Goal: Obtain resource: Download file/media

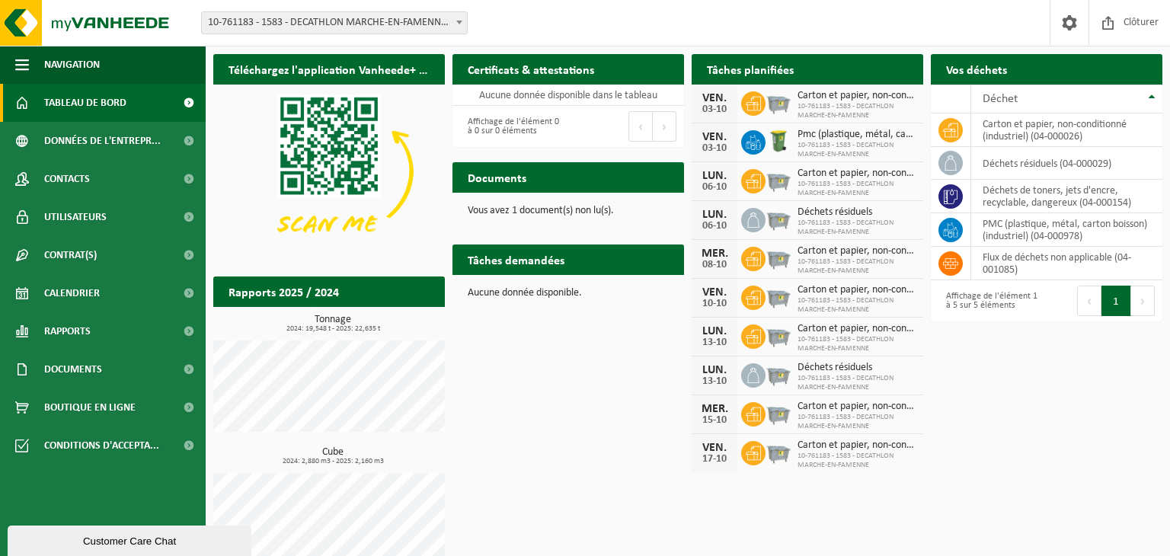
click at [83, 544] on div "Customer Care Chat" at bounding box center [129, 540] width 221 height 11
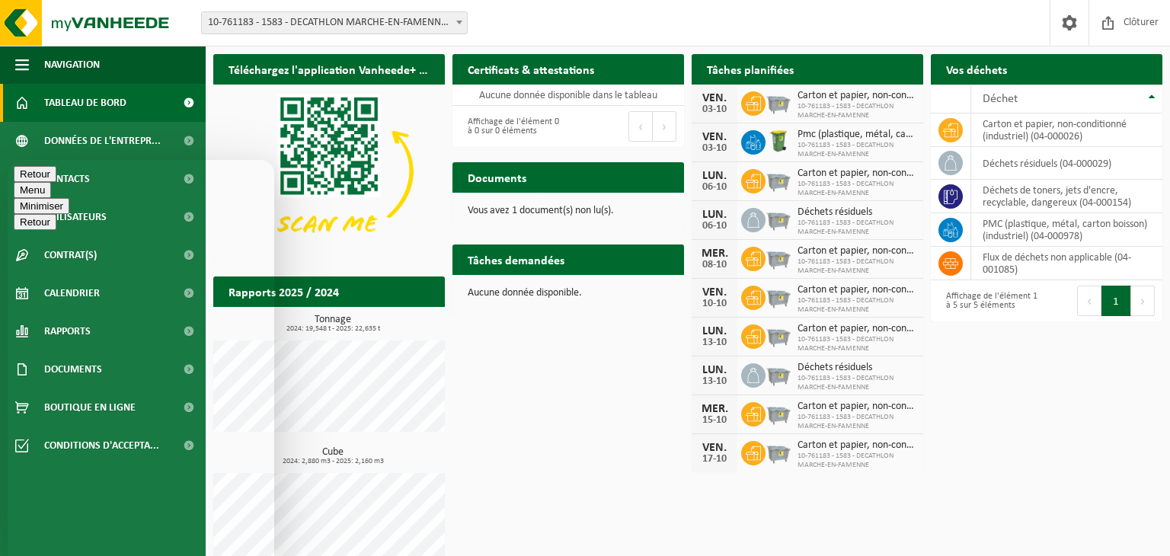
type textarea "Bonjour, Pouvez-vous me dire ce qui est le plus intéressant entre la location d…"
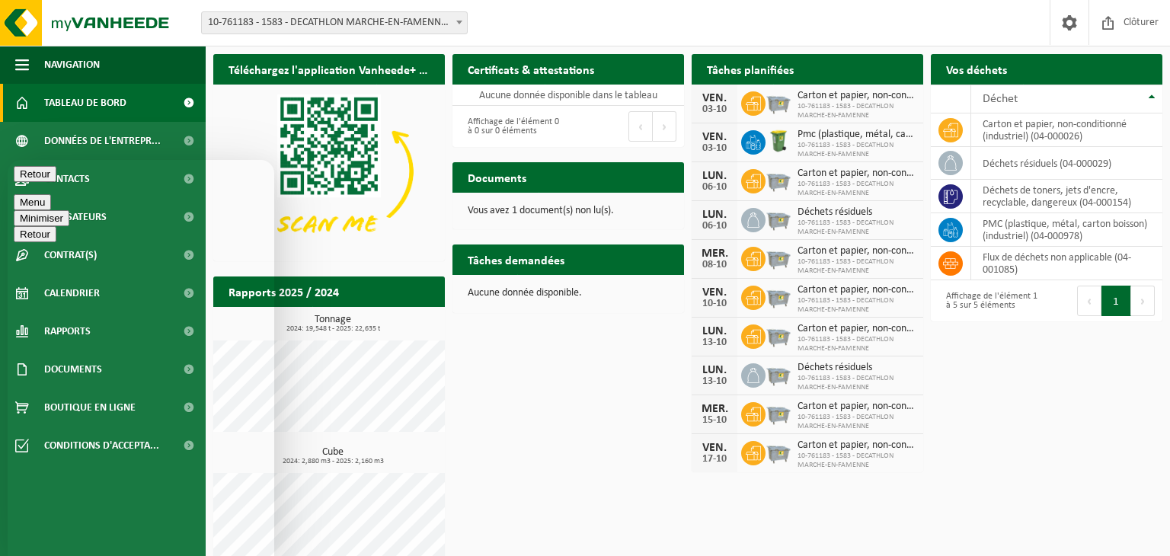
click at [562, 208] on p "Vous avez 1 document(s) non lu(s)." at bounding box center [568, 211] width 201 height 11
click at [519, 209] on p "Vous avez 1 document(s) non lu(s)." at bounding box center [568, 211] width 201 height 11
click at [69, 210] on button "Minimiser" at bounding box center [42, 218] width 56 height 16
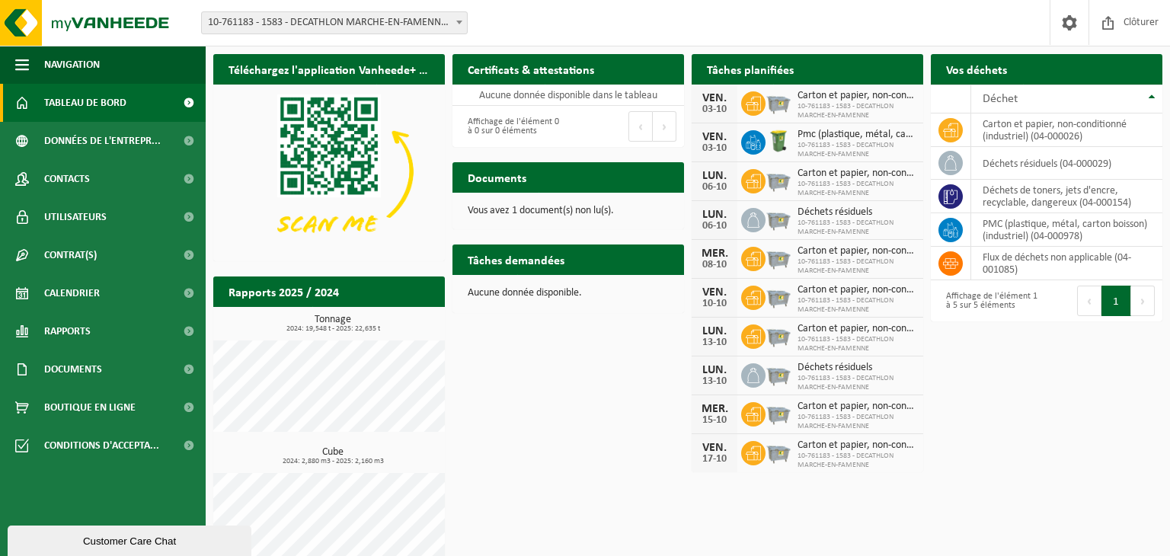
click at [481, 176] on h2 "Documents" at bounding box center [496, 177] width 89 height 30
click at [497, 203] on div "Vous avez 1 document(s) non lu(s)." at bounding box center [568, 211] width 232 height 37
click at [618, 208] on p "Vous avez 1 document(s) non lu(s)." at bounding box center [568, 211] width 201 height 11
click at [62, 376] on span "Documents" at bounding box center [73, 369] width 58 height 38
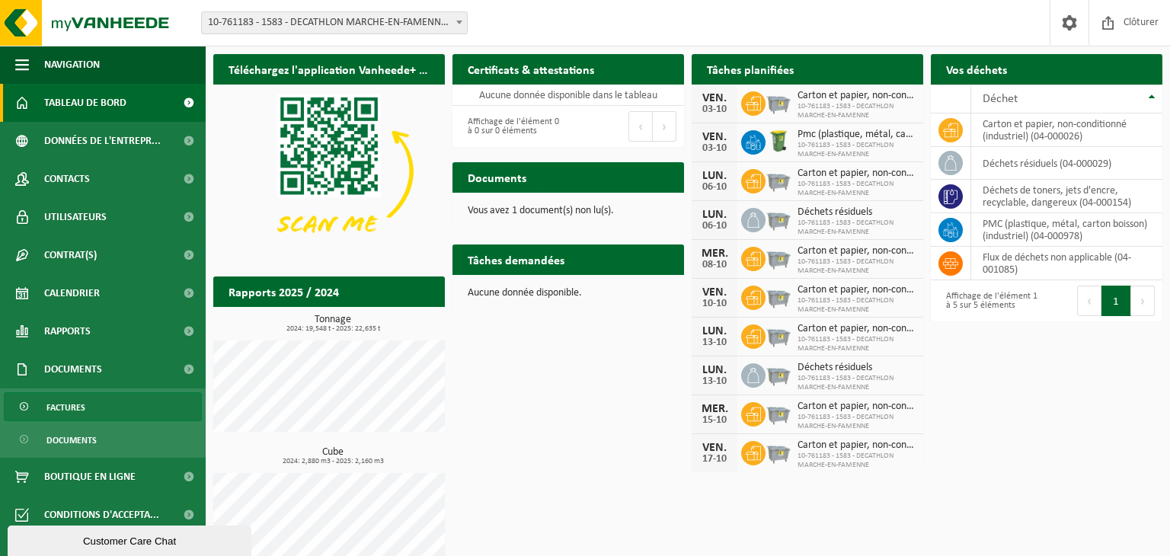
click at [67, 406] on span "Factures" at bounding box center [65, 407] width 39 height 29
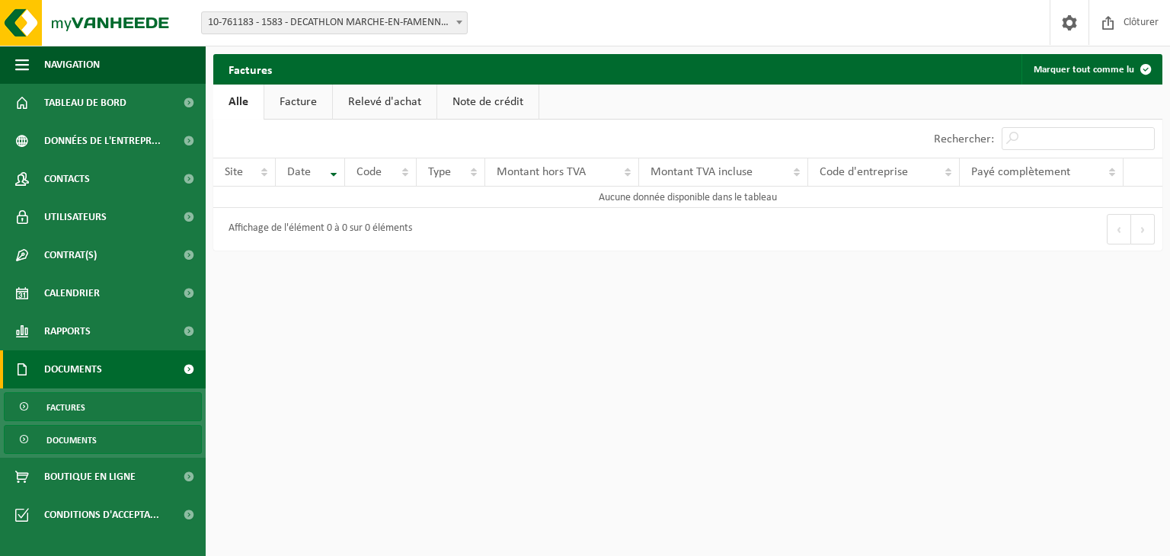
click at [69, 438] on span "Documents" at bounding box center [71, 440] width 50 height 29
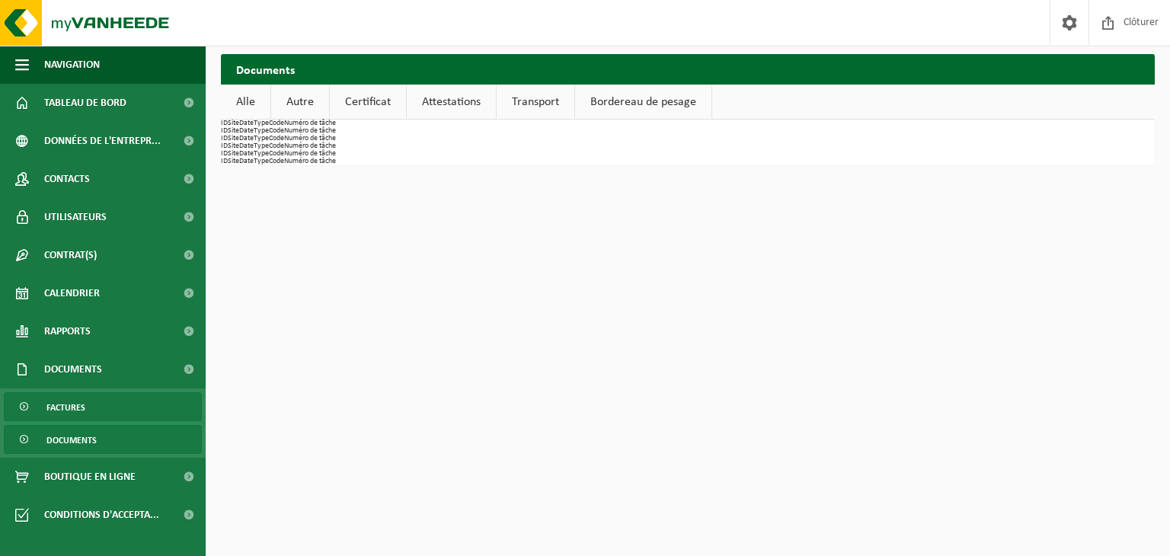
click at [75, 413] on span "Factures" at bounding box center [65, 407] width 39 height 29
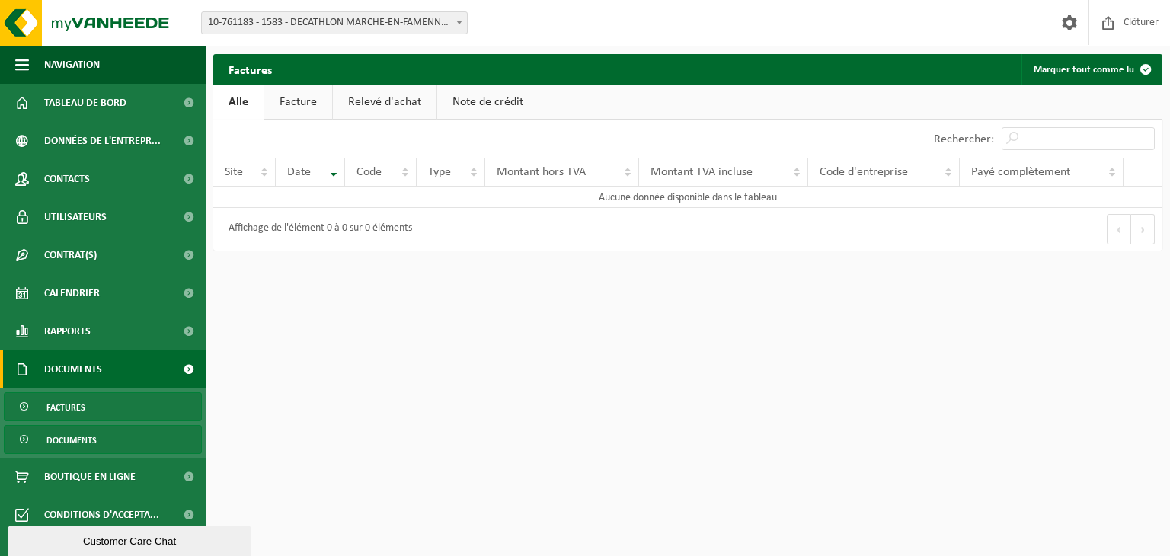
click at [61, 442] on span "Documents" at bounding box center [71, 440] width 50 height 29
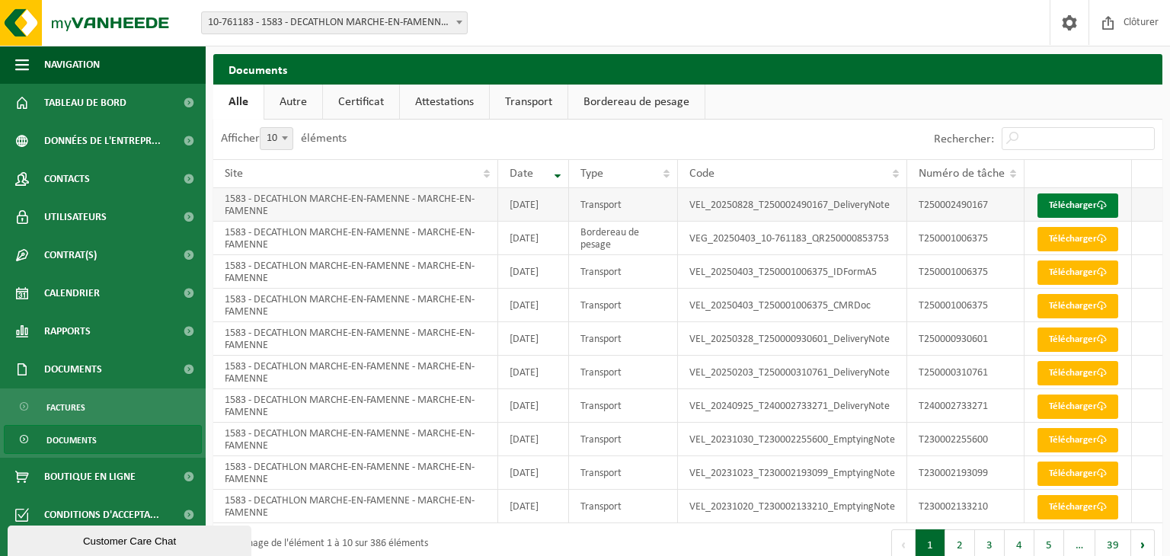
click at [1062, 203] on link "Télécharger" at bounding box center [1077, 205] width 81 height 24
click at [1097, 244] on span at bounding box center [1102, 239] width 10 height 10
click at [56, 541] on div "Customer Care Chat" at bounding box center [129, 540] width 221 height 11
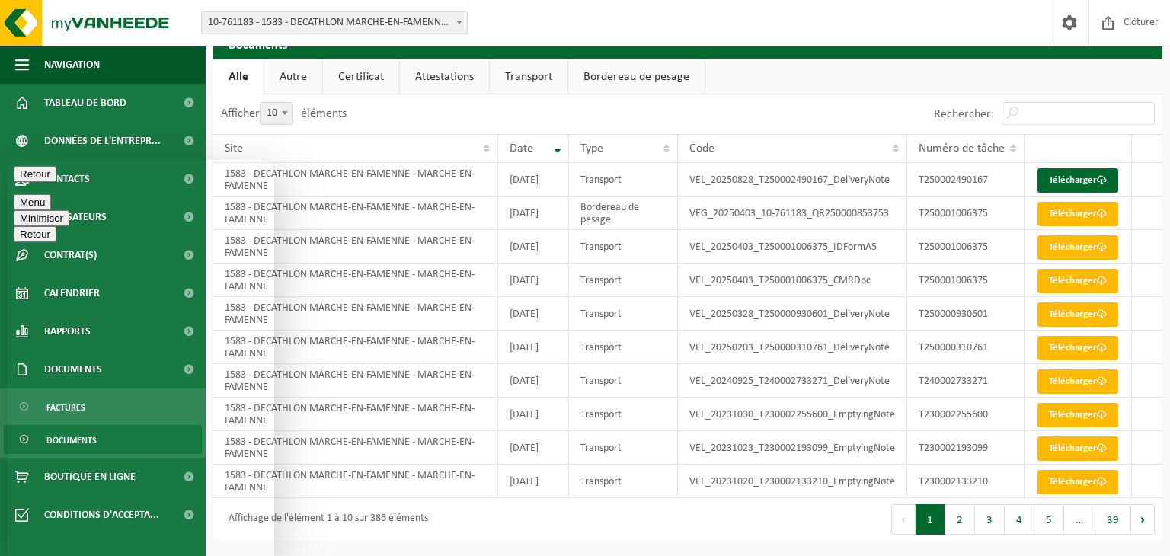
scroll to position [145, 0]
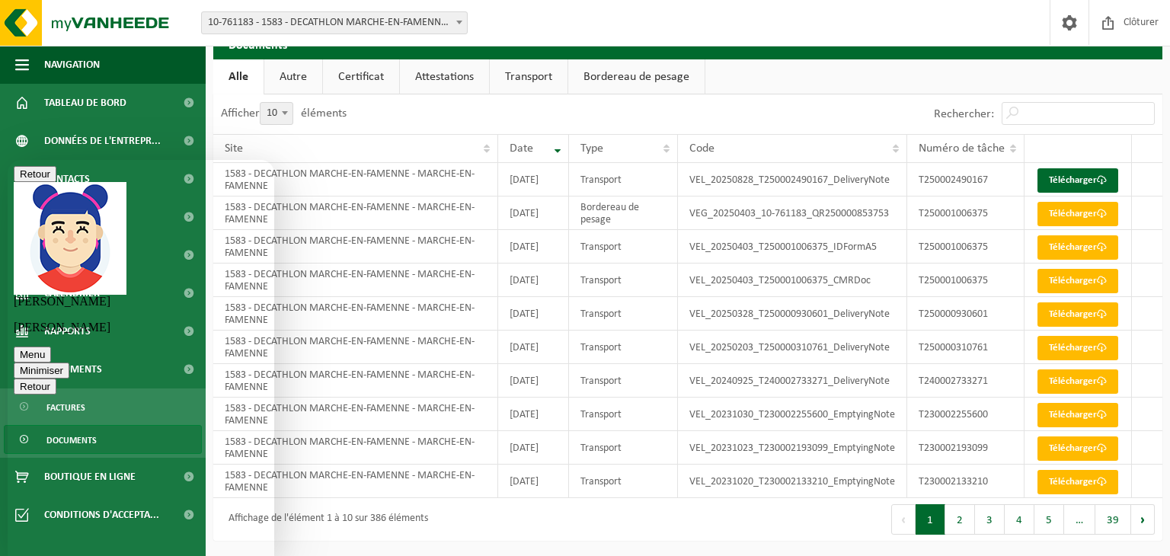
scroll to position [104, 0]
type textarea "Avez-vous un mail de contact ?"
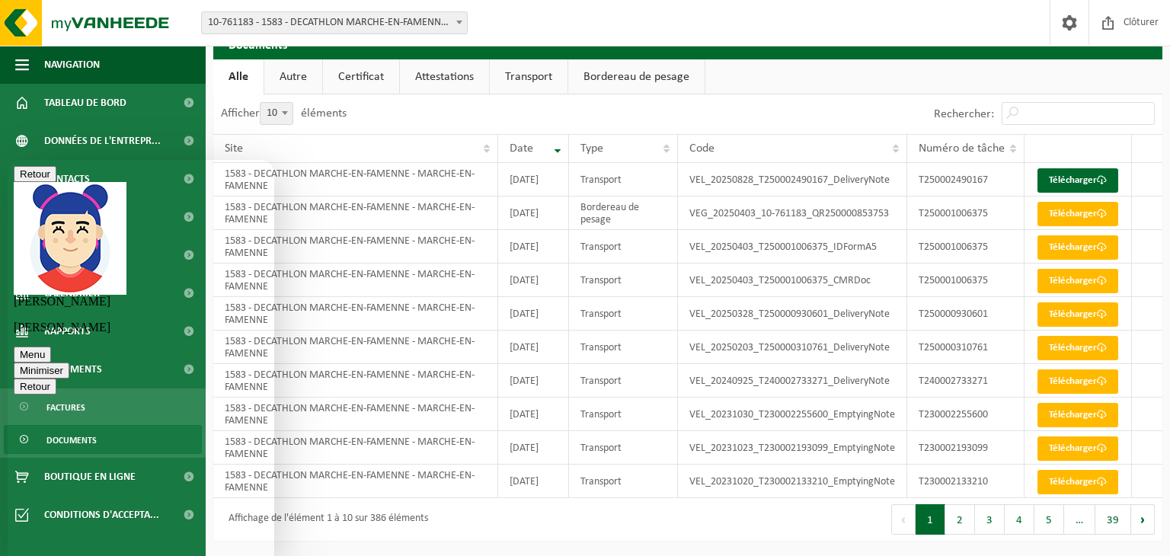
type textarea "Merci"
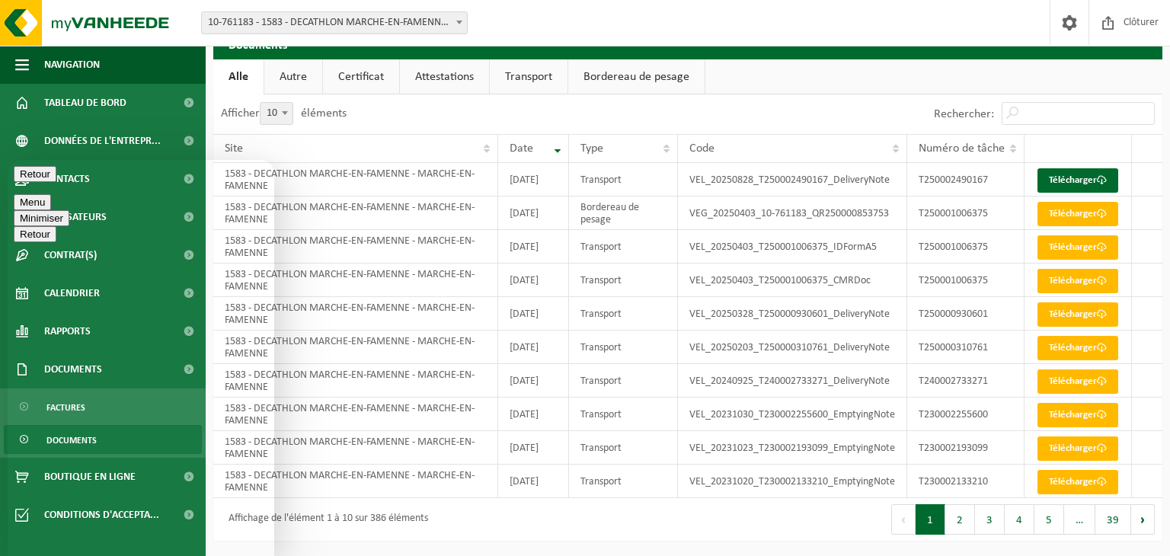
click at [69, 210] on button "Minimiser" at bounding box center [42, 218] width 56 height 16
